Goal: Task Accomplishment & Management: Use online tool/utility

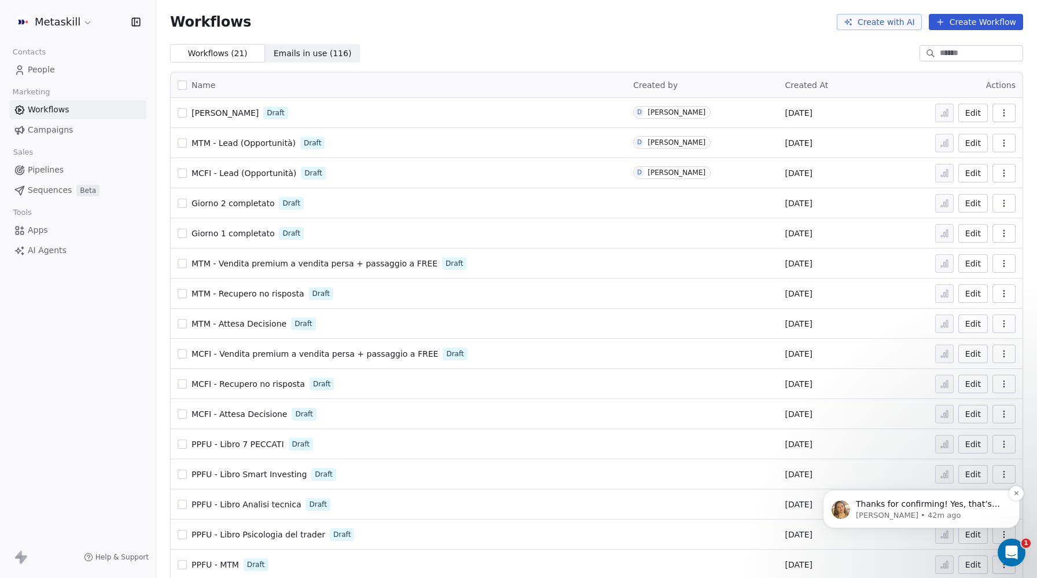
click at [931, 498] on div "Thanks for confirming! Yes, that’s expected. Test emails always come from notif…" at bounding box center [921, 508] width 179 height 23
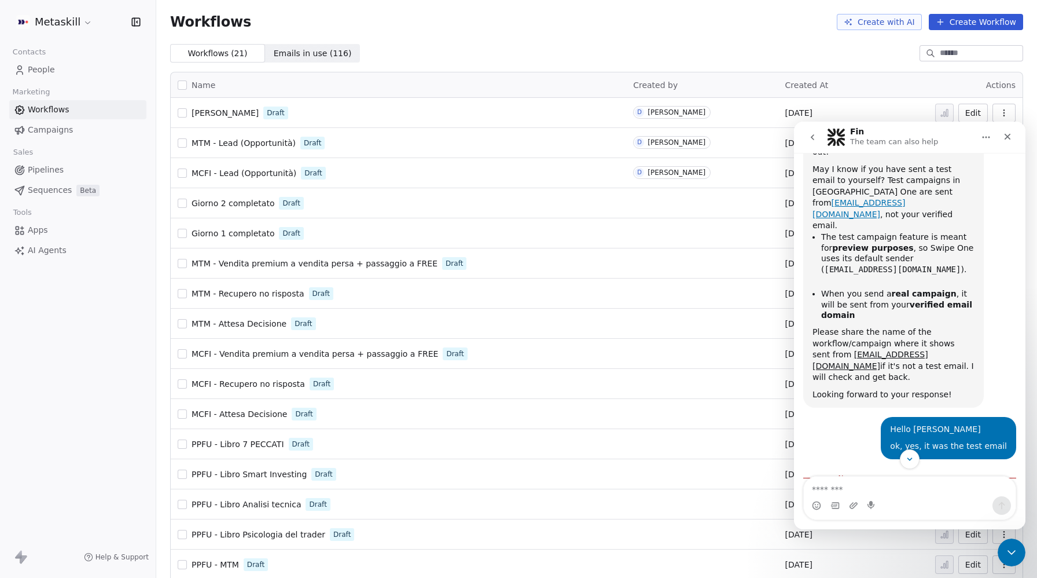
scroll to position [348, 0]
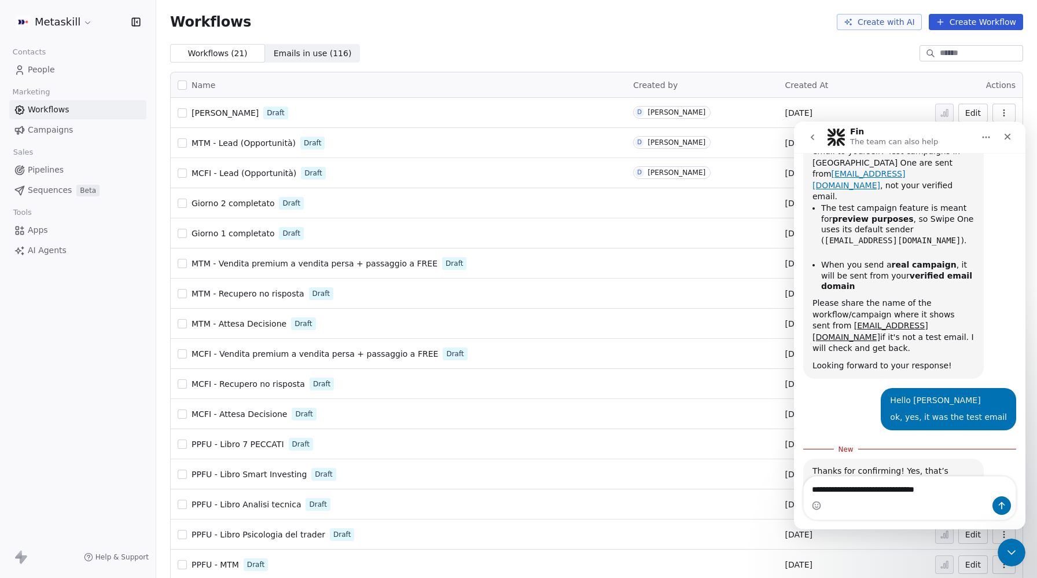
type textarea "**********"
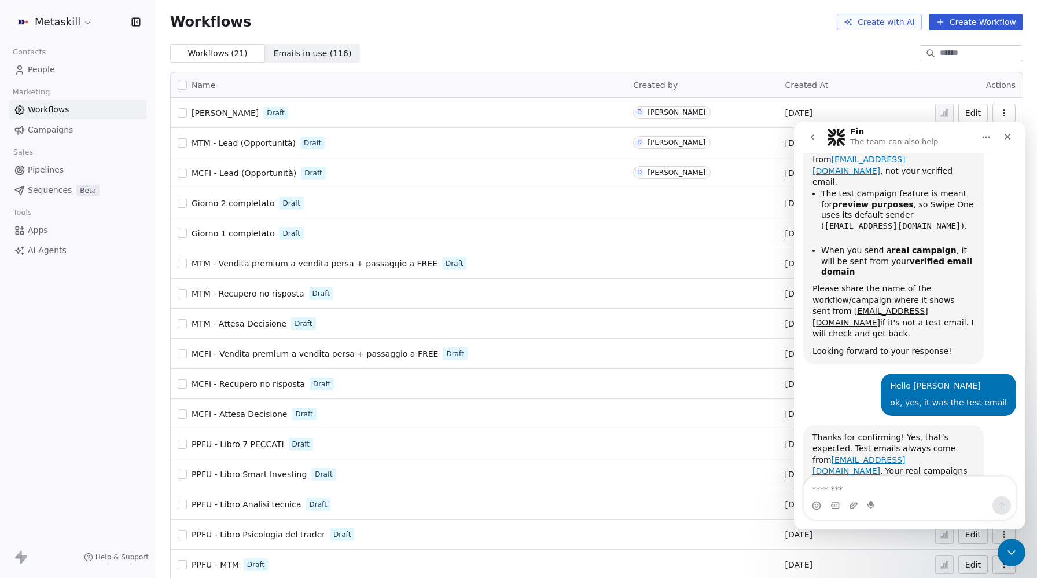
scroll to position [363, 0]
click at [1013, 133] on div "Close" at bounding box center [1007, 136] width 21 height 21
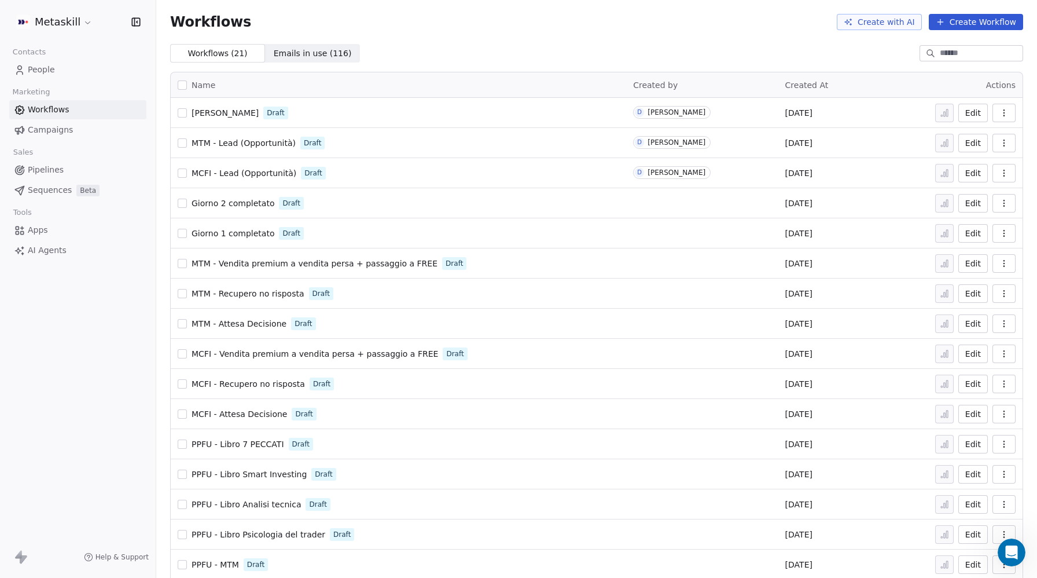
click at [203, 115] on span "Lanci" at bounding box center [225, 112] width 67 height 9
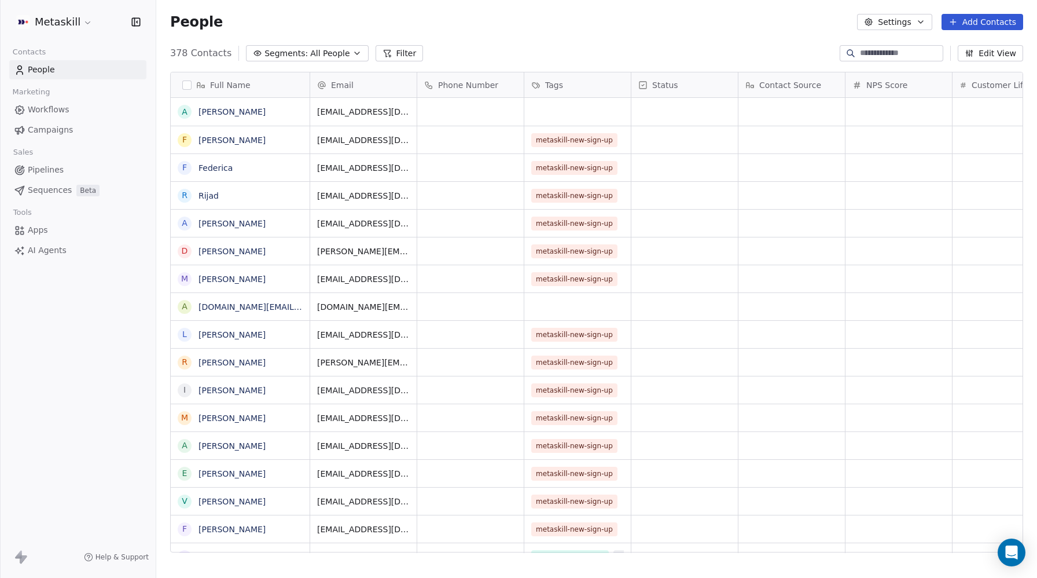
scroll to position [508, 881]
click at [42, 114] on span "Workflows" at bounding box center [49, 110] width 42 height 12
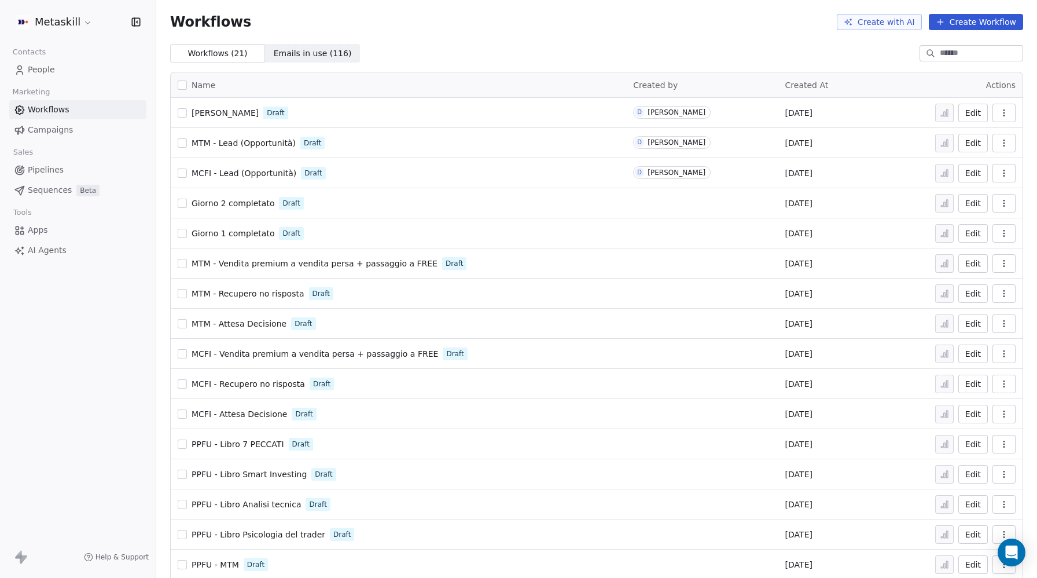
click at [204, 113] on span "Lanci" at bounding box center [225, 112] width 67 height 9
click at [1015, 551] on icon "Open Intercom Messenger" at bounding box center [1011, 552] width 13 height 15
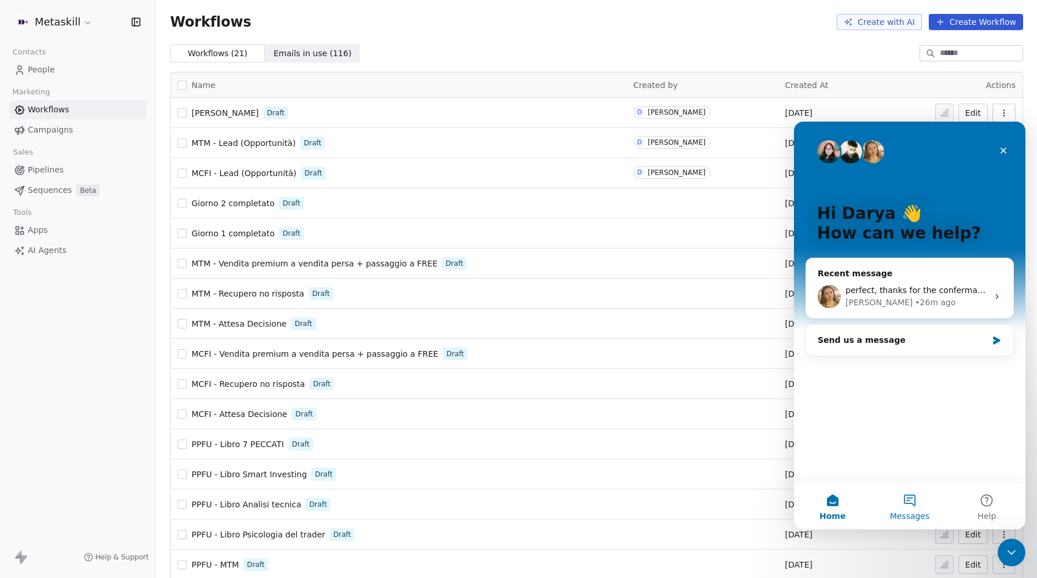
click at [911, 505] on button "Messages" at bounding box center [909, 506] width 77 height 46
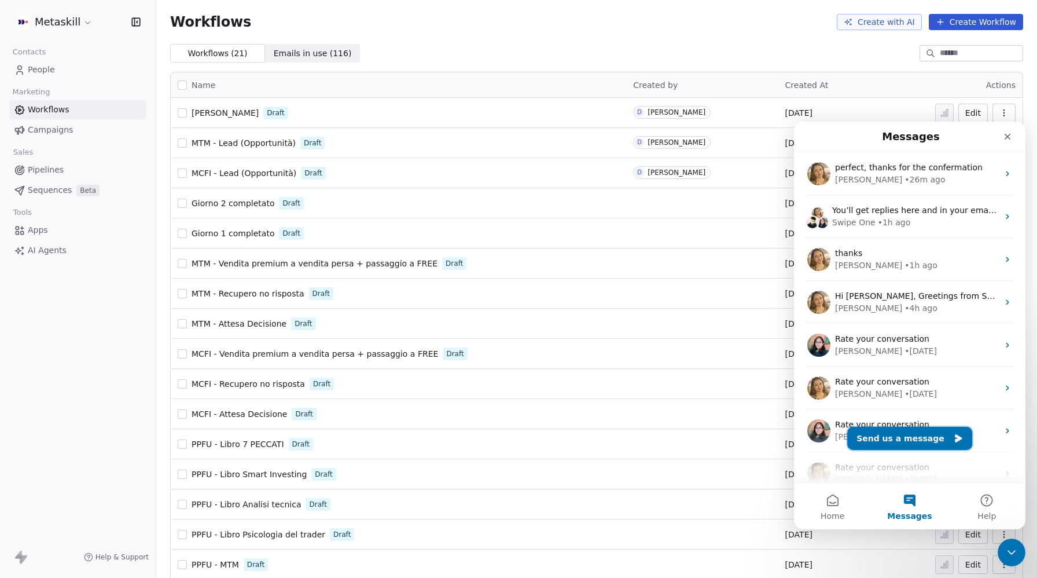
click at [907, 430] on button "Send us a message" at bounding box center [909, 438] width 125 height 23
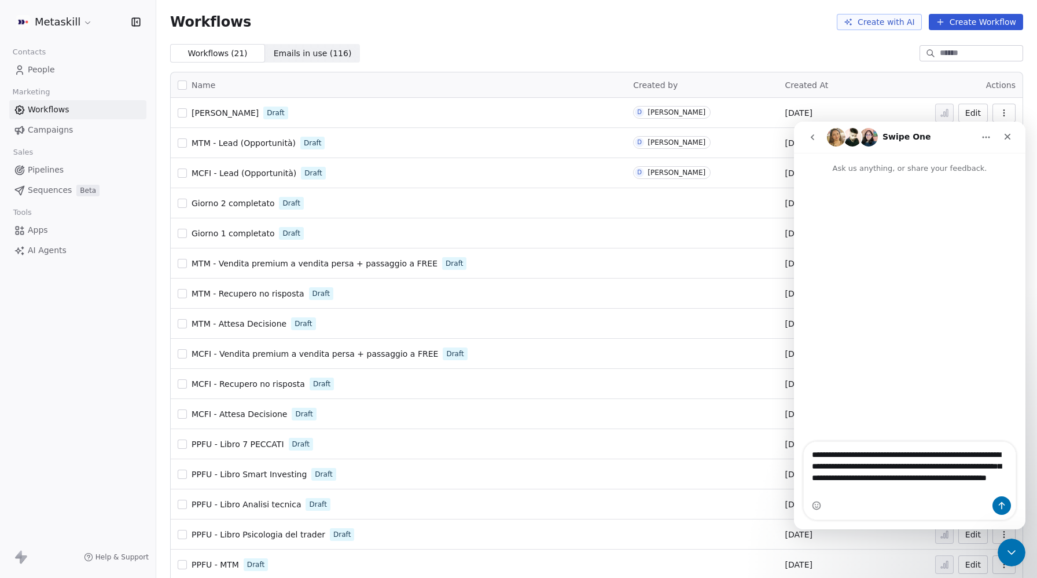
type textarea "**********"
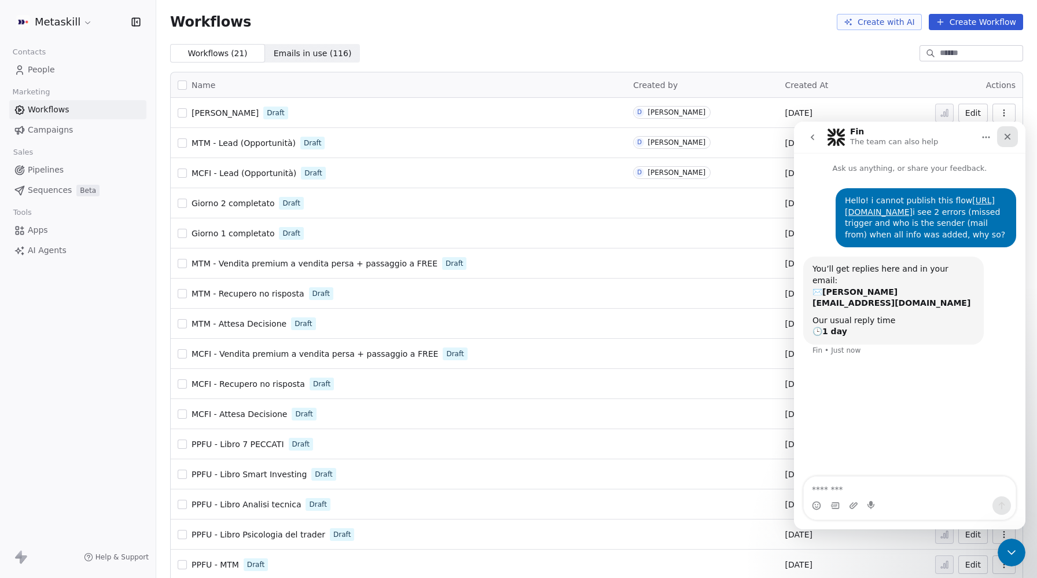
click at [1011, 146] on div "Close" at bounding box center [1007, 136] width 21 height 21
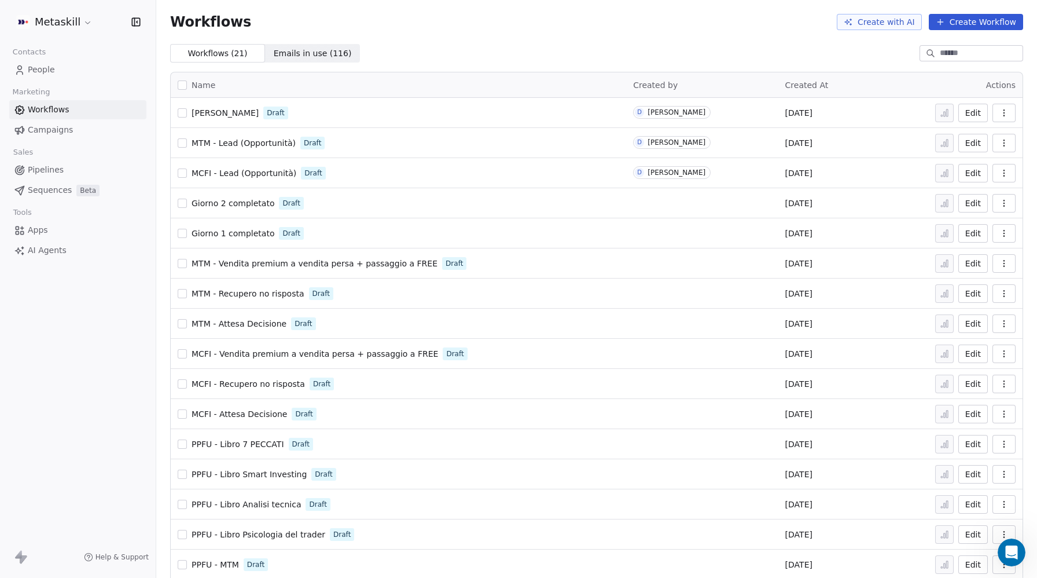
click at [1004, 113] on icon "button" at bounding box center [1003, 112] width 9 height 9
click at [969, 113] on button "Edit" at bounding box center [973, 113] width 30 height 19
click at [200, 111] on span "[PERSON_NAME]" at bounding box center [225, 112] width 67 height 9
click at [52, 19] on html "Metaskill Contacts People Marketing Workflows Campaigns Sales Pipelines Sequenc…" at bounding box center [518, 289] width 1037 height 578
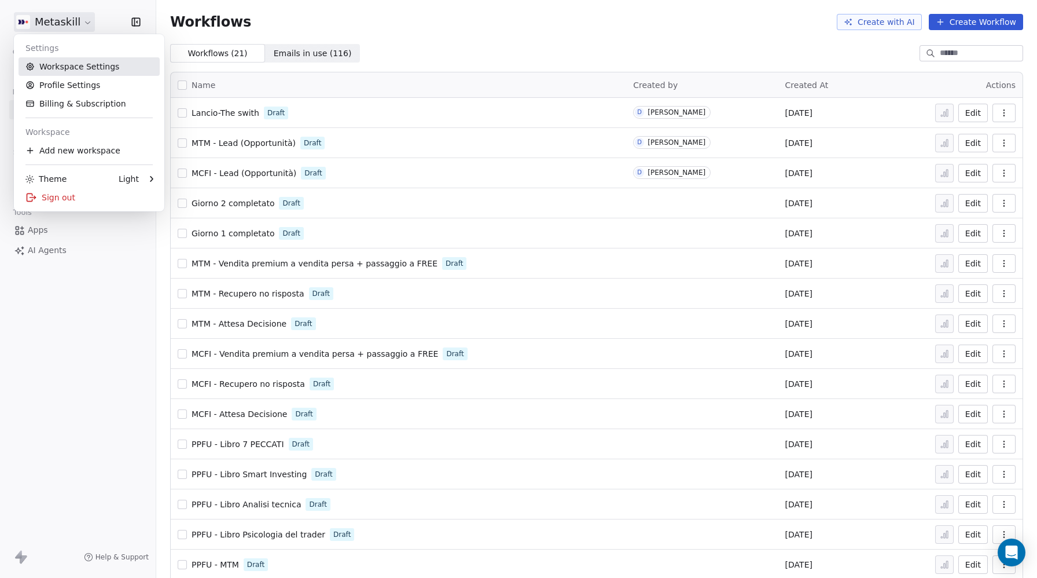
click at [55, 68] on link "Workspace Settings" at bounding box center [89, 66] width 141 height 19
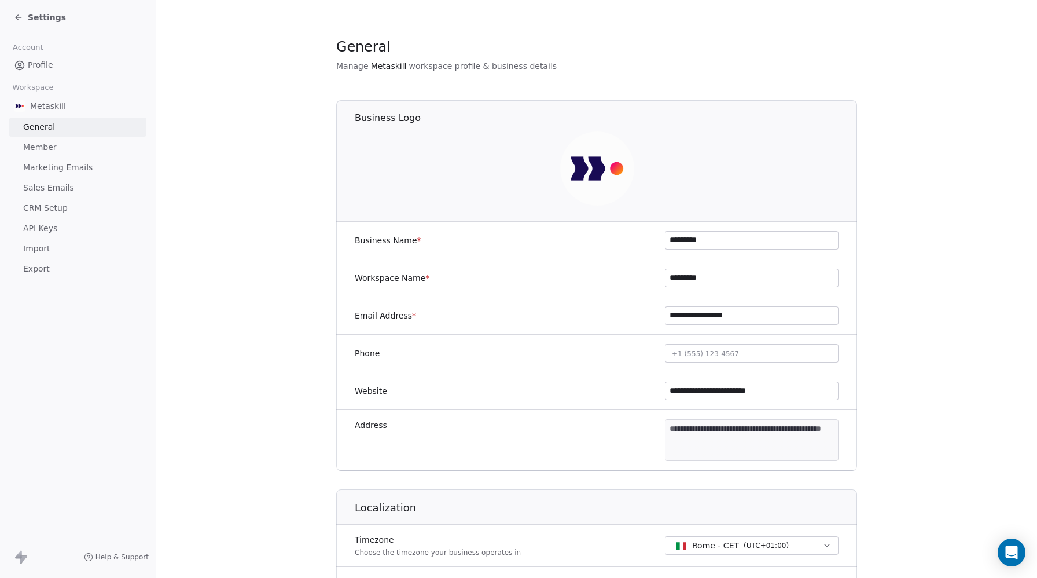
click at [39, 210] on span "CRM Setup" at bounding box center [45, 208] width 45 height 12
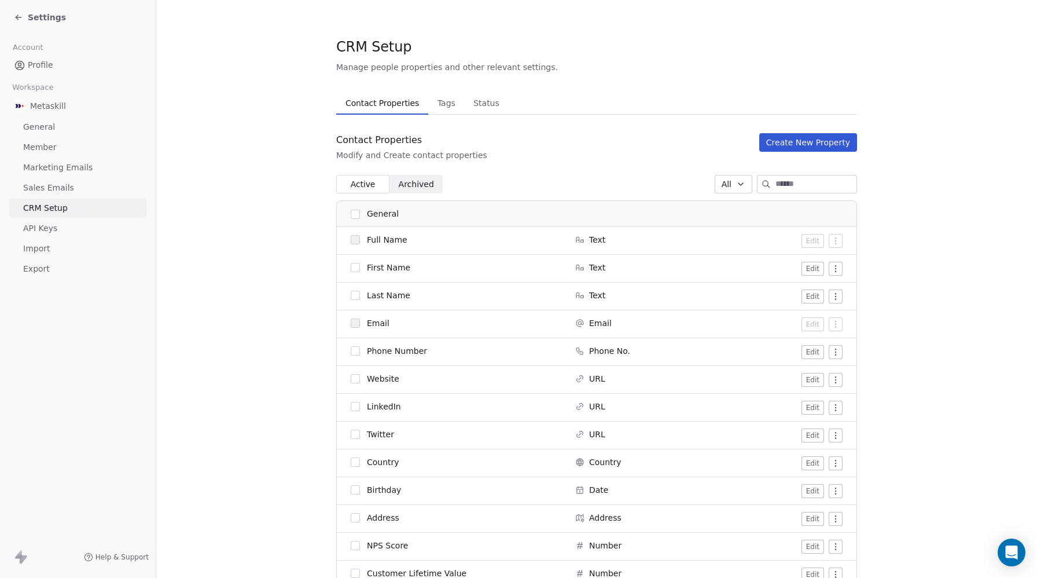
click at [779, 189] on input at bounding box center [815, 183] width 81 height 17
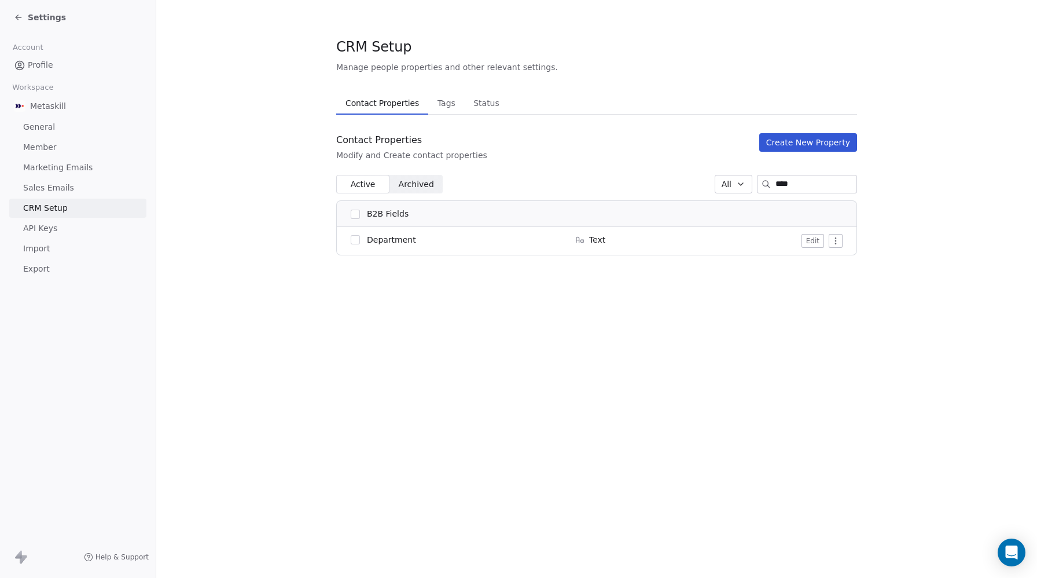
type input "****"
click at [442, 106] on span "Tags" at bounding box center [446, 103] width 27 height 16
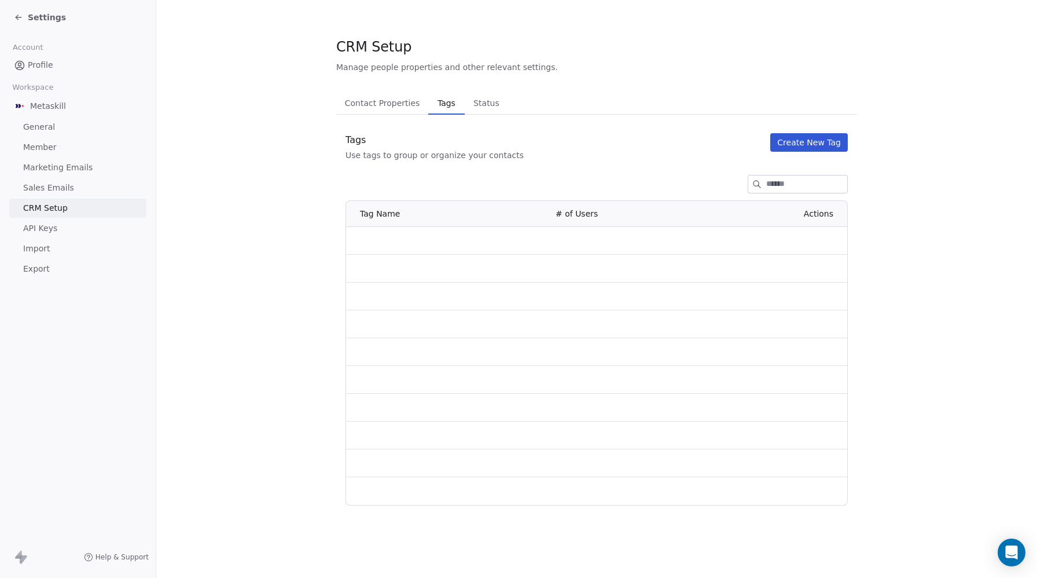
click at [794, 186] on input at bounding box center [806, 183] width 81 height 17
type input "****"
drag, startPoint x: 502, startPoint y: 268, endPoint x: 363, endPoint y: 267, distance: 138.9
click at [363, 267] on div "lancio-trading-part-time-17.09.2025" at bounding box center [451, 268] width 182 height 12
click at [439, 264] on span "lancio-trading-part-time-17.09.2025" at bounding box center [426, 268] width 133 height 12
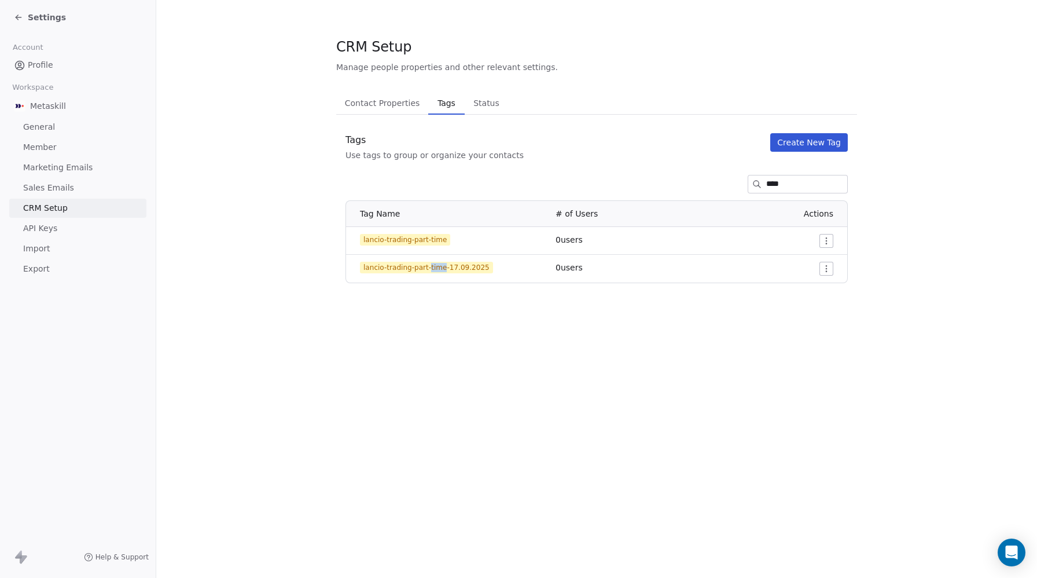
click at [439, 264] on span "lancio-trading-part-time-17.09.2025" at bounding box center [426, 268] width 133 height 12
copy span "lancio-trading-part-time-17.09.2025"
click at [448, 266] on span "lancio-trading-part-time-17.09.2025" at bounding box center [426, 268] width 133 height 12
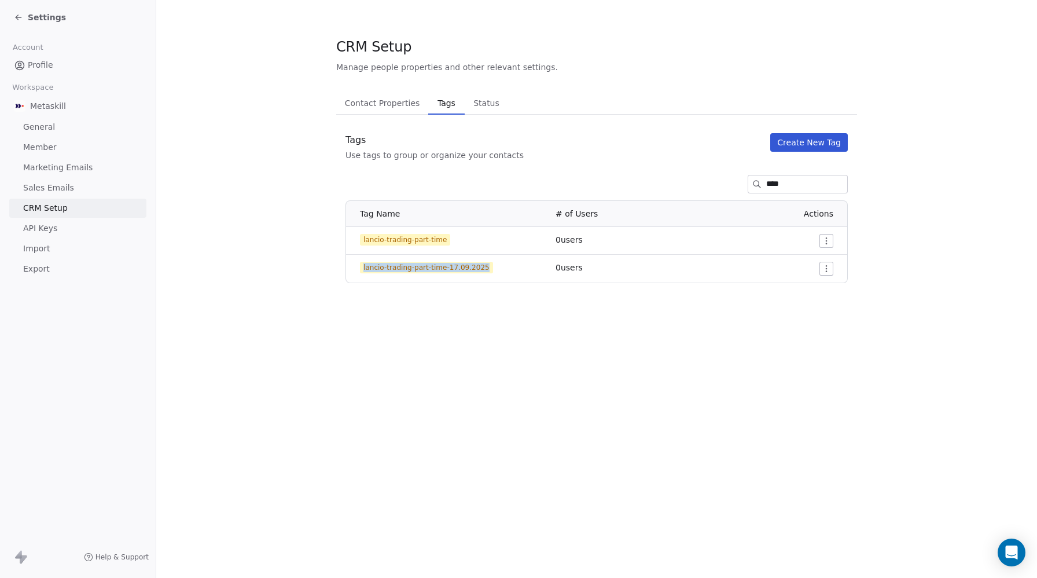
click at [448, 266] on span "lancio-trading-part-time-17.09.2025" at bounding box center [426, 268] width 133 height 12
drag, startPoint x: 459, startPoint y: 244, endPoint x: 363, endPoint y: 241, distance: 96.1
click at [363, 241] on td "lancio-trading-part-time" at bounding box center [447, 241] width 203 height 28
copy span "lancio-trading-part-time"
click at [45, 14] on span "Settings" at bounding box center [47, 18] width 38 height 12
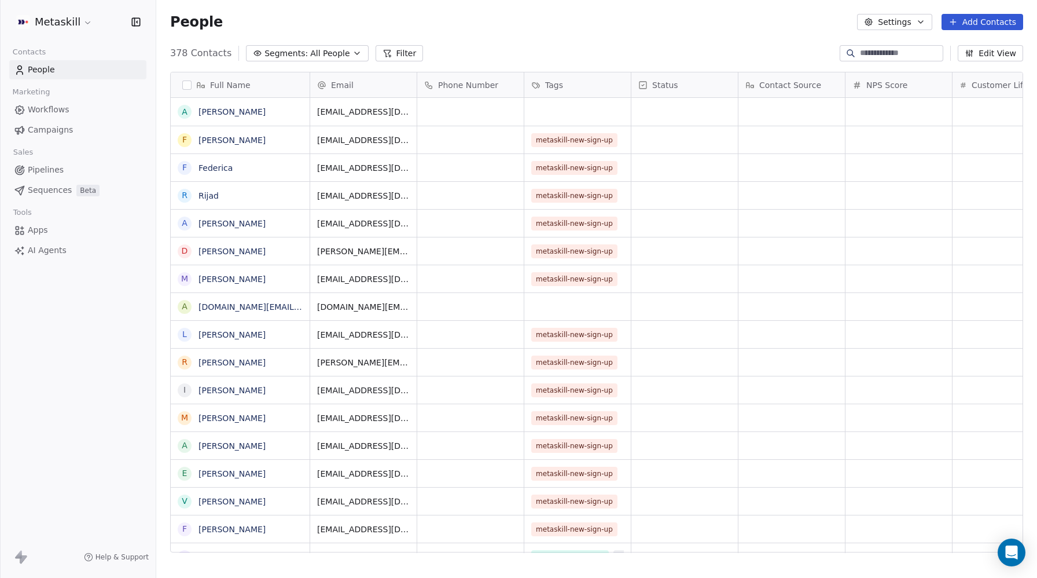
scroll to position [508, 881]
click at [57, 109] on span "Workflows" at bounding box center [49, 110] width 42 height 12
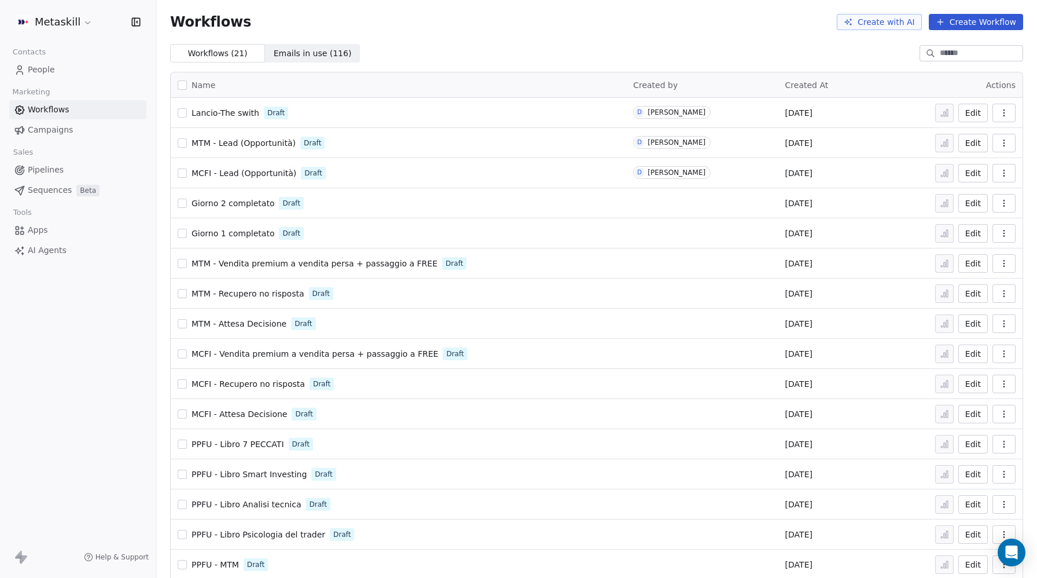
click at [1003, 115] on icon "button" at bounding box center [1003, 112] width 9 height 9
click at [981, 156] on span "Duplicate" at bounding box center [974, 159] width 39 height 12
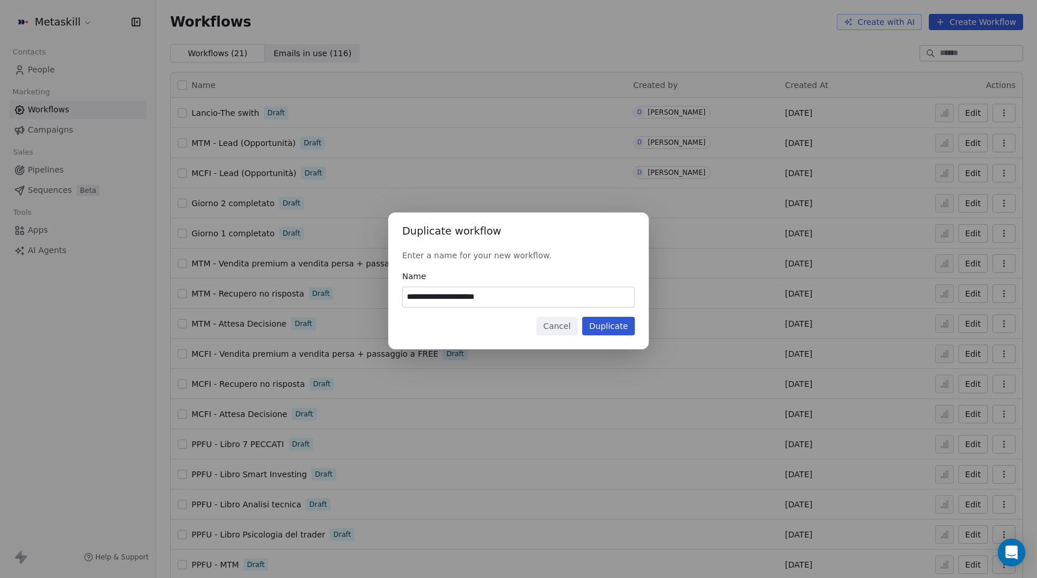
drag, startPoint x: 436, startPoint y: 296, endPoint x: 581, endPoint y: 306, distance: 145.0
click at [581, 306] on input "**********" at bounding box center [518, 297] width 231 height 20
click at [457, 293] on input "**********" at bounding box center [518, 297] width 231 height 20
type input "**********"
click at [613, 326] on button "Duplicate" at bounding box center [608, 326] width 53 height 19
